Goal: Communication & Community: Answer question/provide support

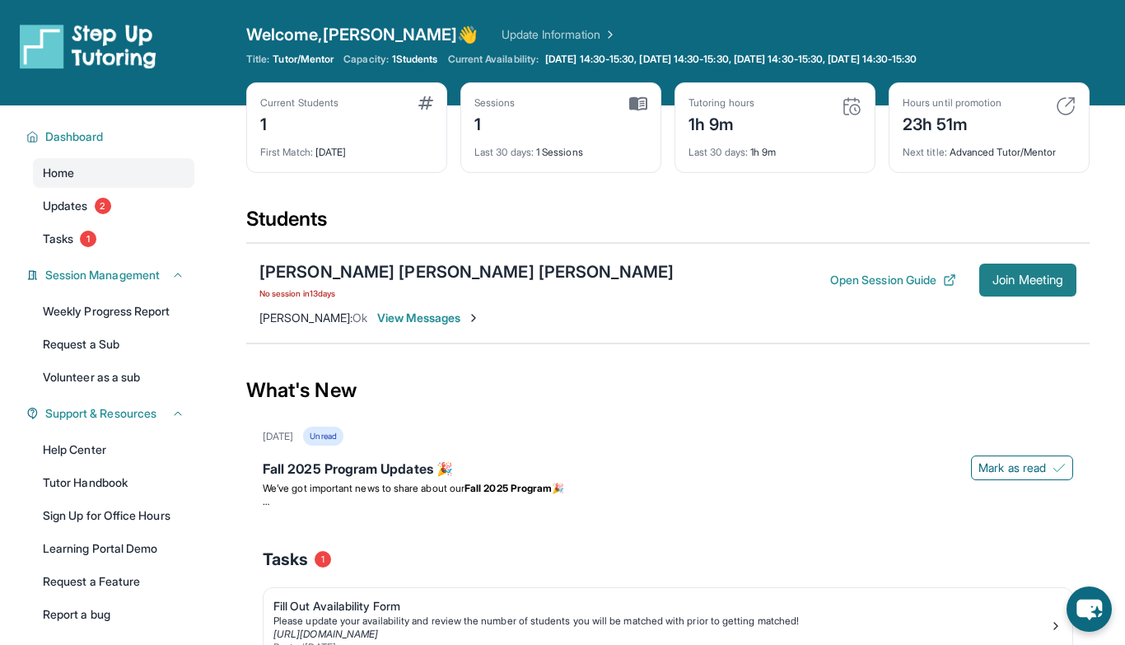
click at [1015, 279] on span "Join Meeting" at bounding box center [1027, 280] width 71 height 10
click at [403, 330] on div "[PERSON_NAME] [PERSON_NAME] [PERSON_NAME] No session [DATE] Open Session Guide …" at bounding box center [667, 293] width 843 height 100
click at [403, 319] on span "View Messages" at bounding box center [428, 318] width 103 height 16
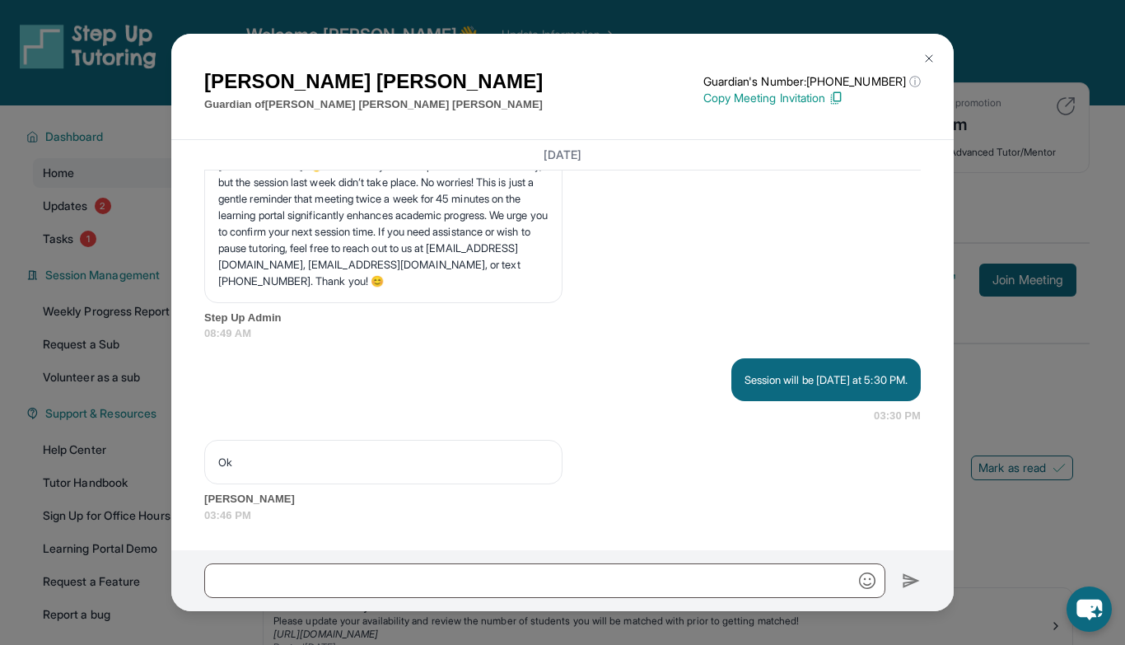
scroll to position [11652, 0]
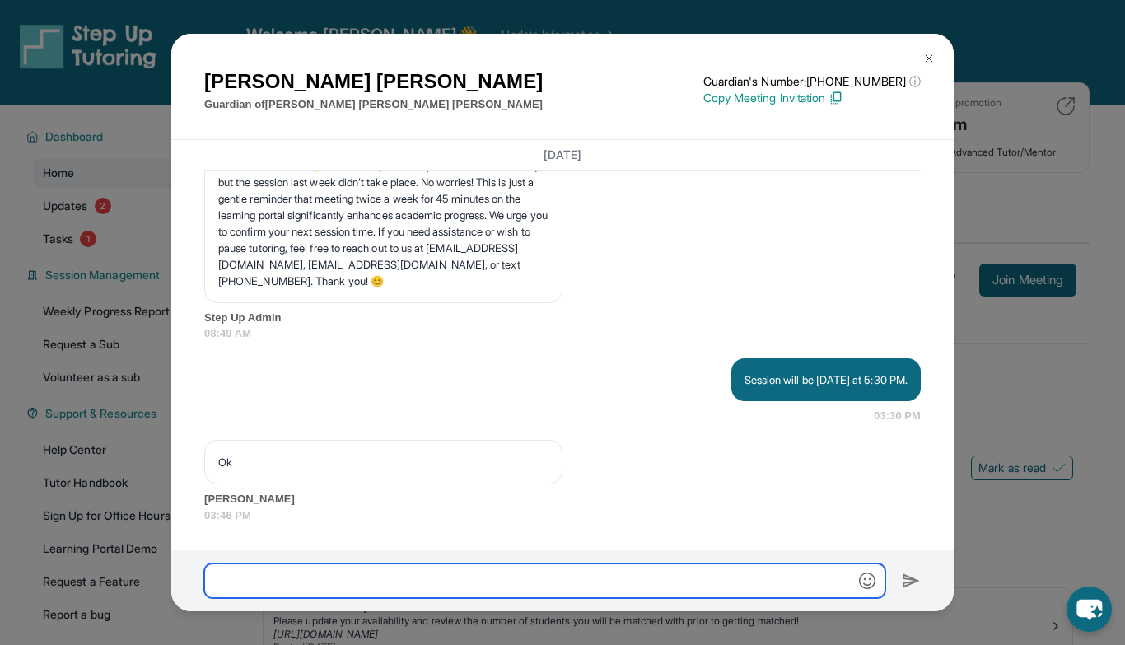
click at [346, 579] on input "text" at bounding box center [544, 580] width 681 height 35
type input "*"
type input "**********"
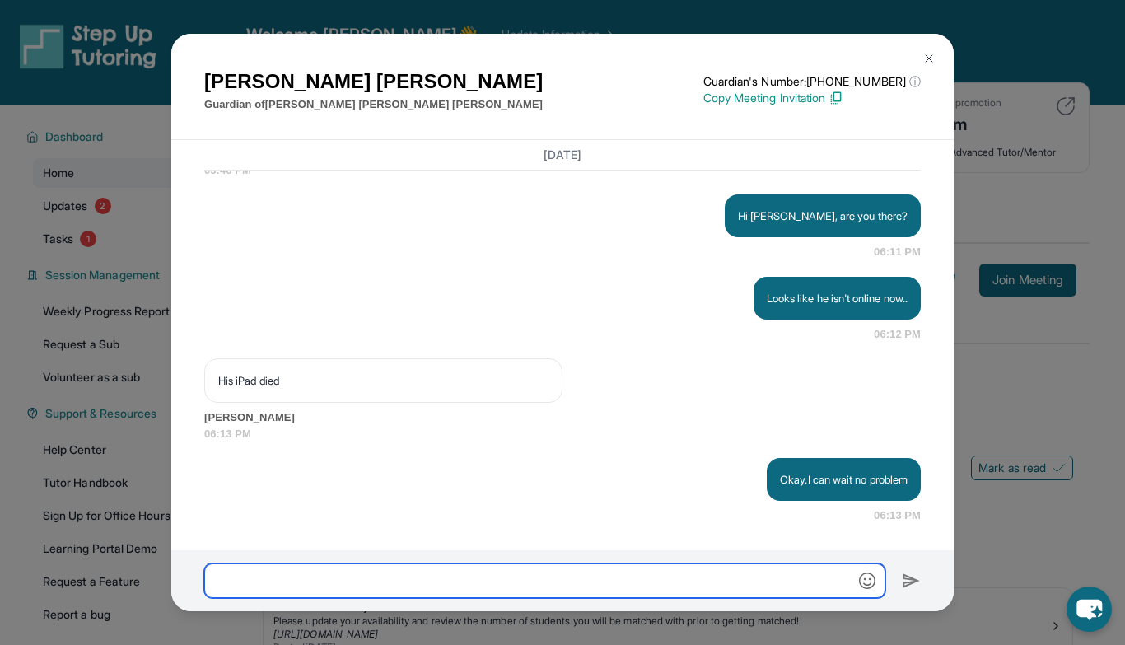
scroll to position [11998, 0]
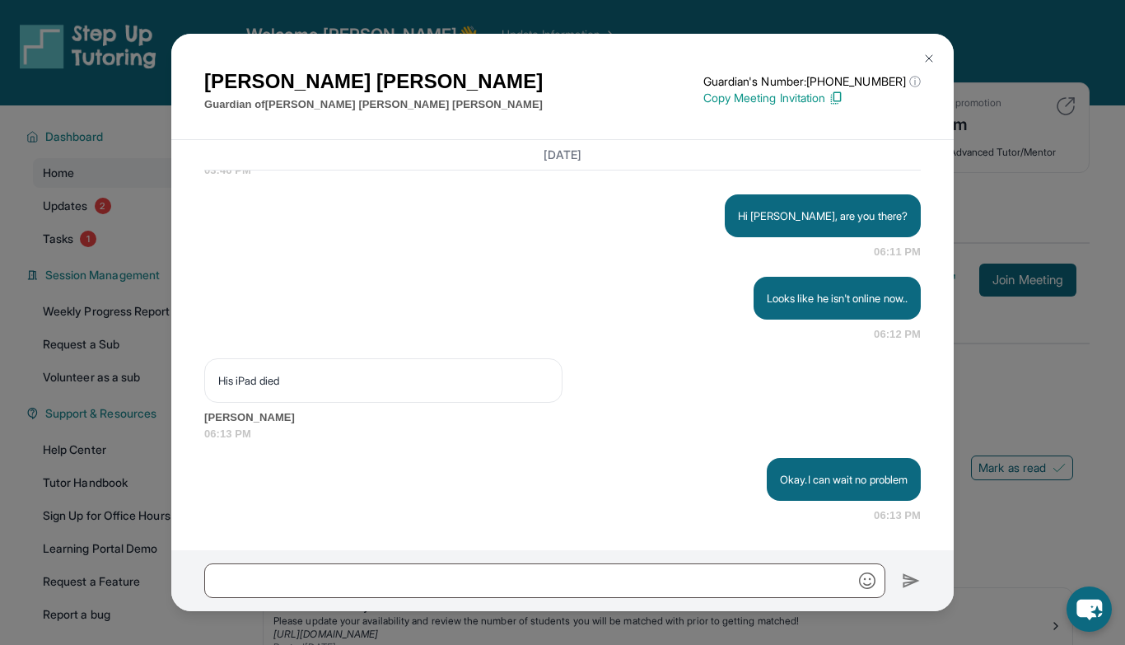
click at [1004, 392] on div "[PERSON_NAME] Guardian of [PERSON_NAME] [PERSON_NAME] [PERSON_NAME] Guardian's …" at bounding box center [562, 322] width 1125 height 645
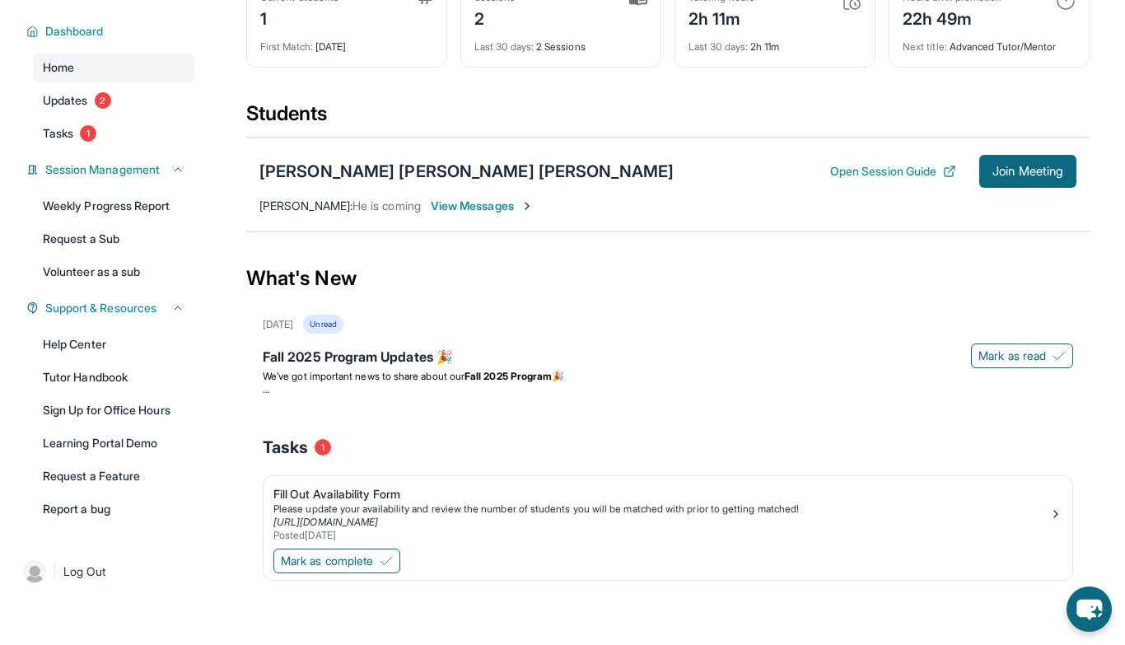
scroll to position [0, 0]
